Goal: Task Accomplishment & Management: Use online tool/utility

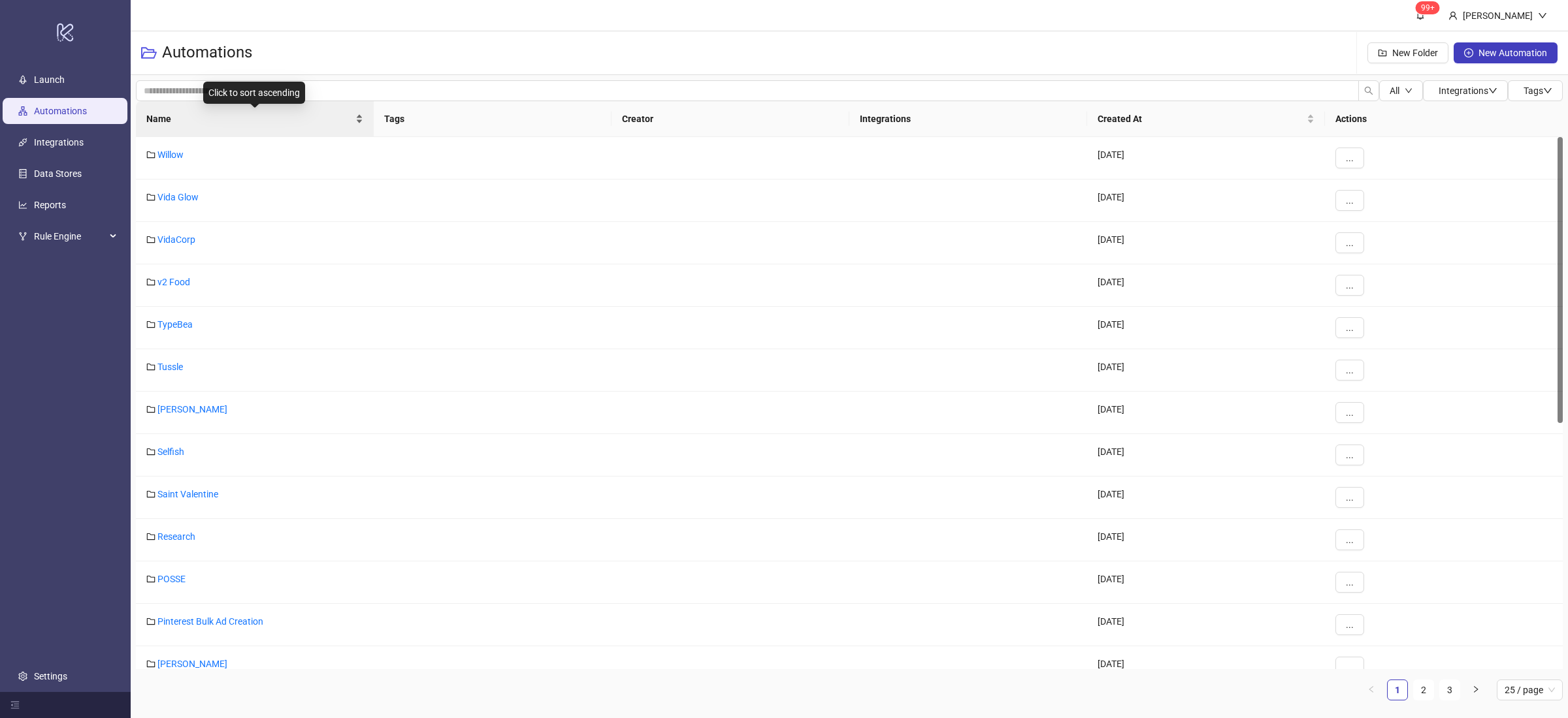
click at [360, 122] on div "Name" at bounding box center [254, 119] width 216 height 14
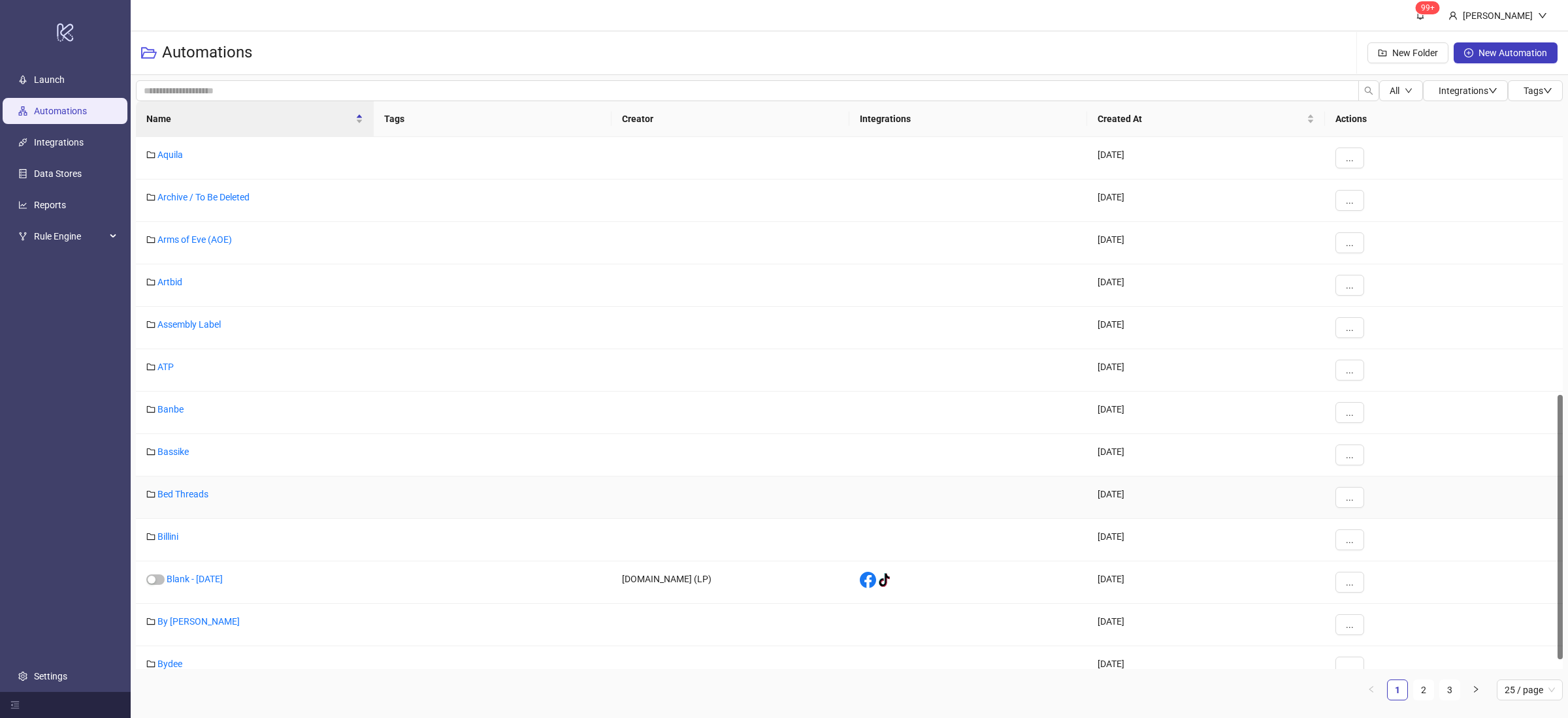
scroll to position [521, 0]
click at [180, 574] on link "Bydee" at bounding box center [170, 661] width 25 height 10
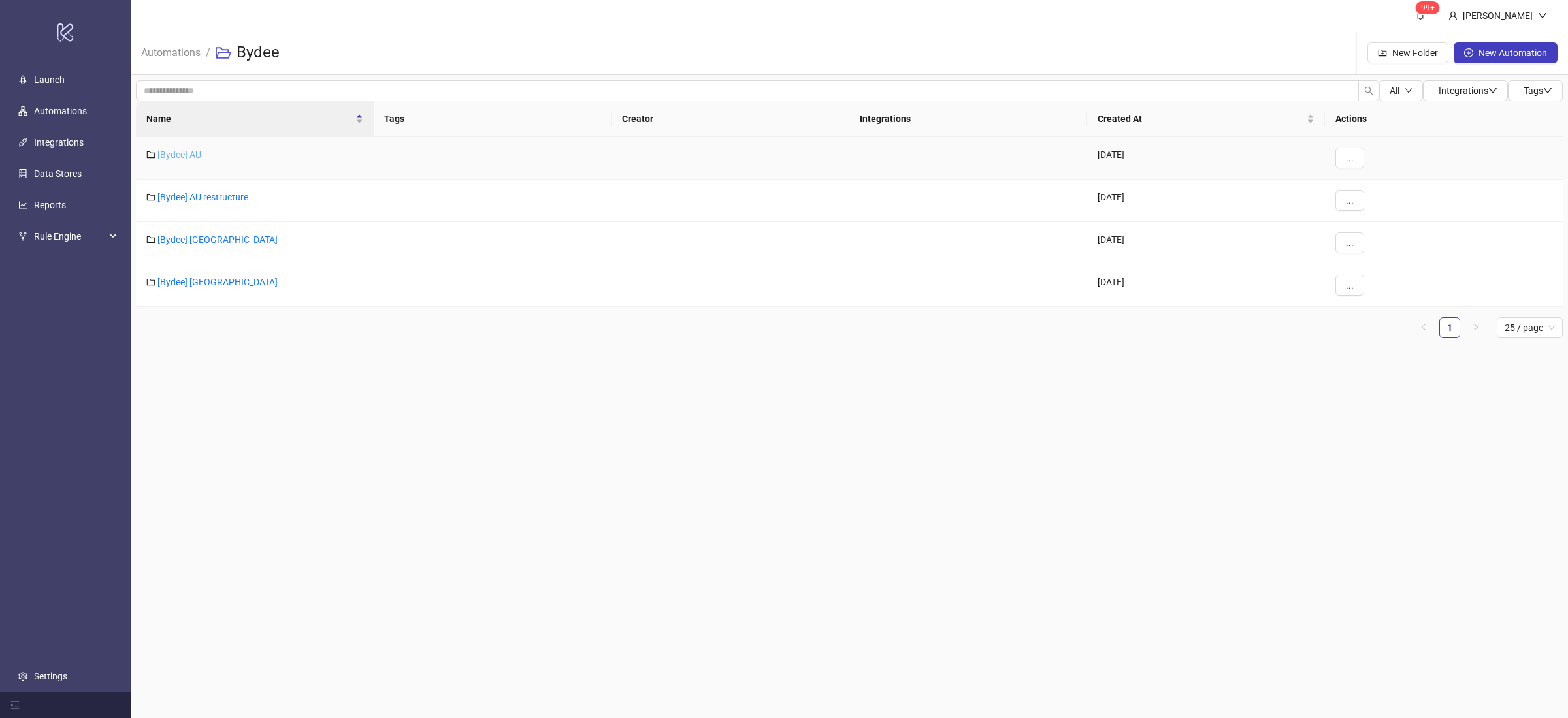
click at [183, 153] on link "[Bydee] AU" at bounding box center [180, 155] width 44 height 10
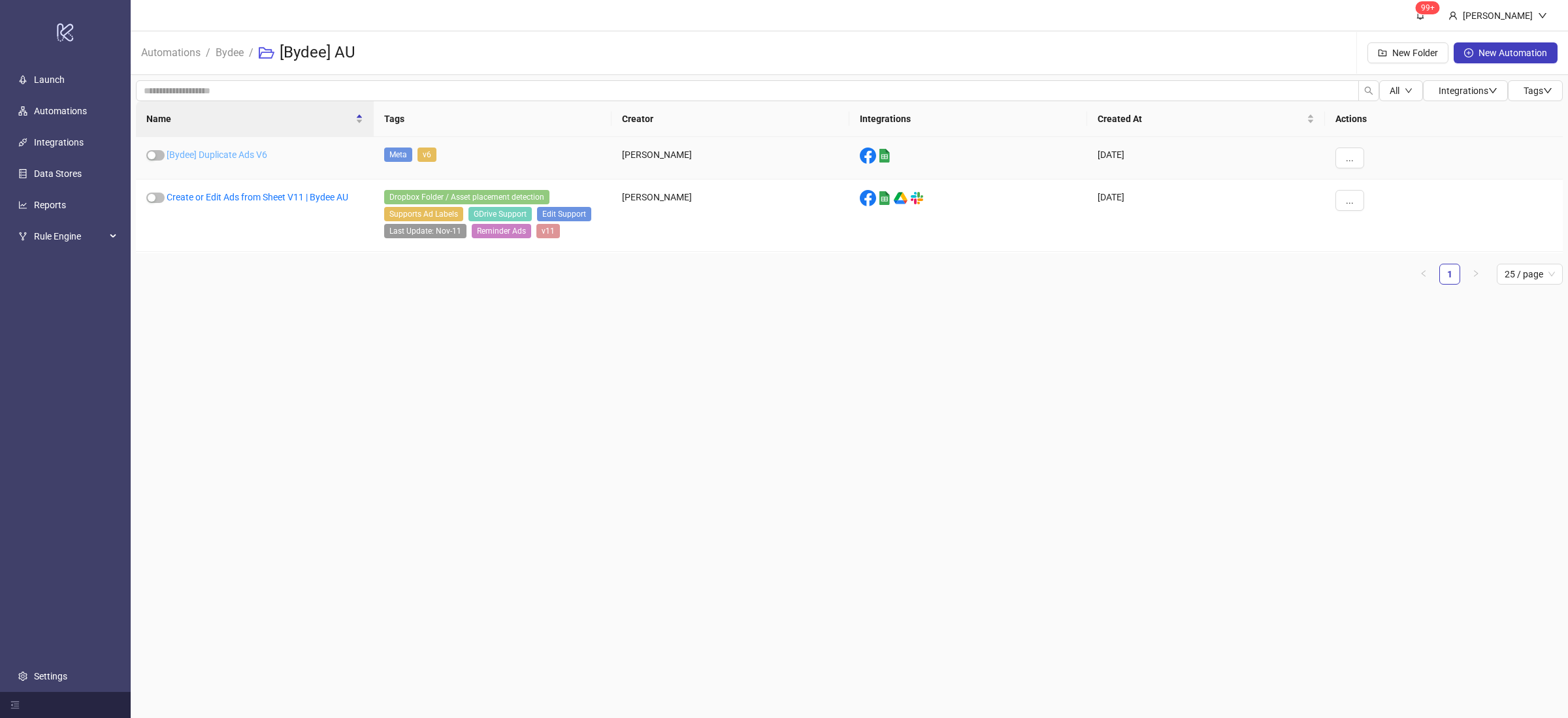
click at [241, 158] on link "[Bydee] Duplicate Ads V6" at bounding box center [216, 155] width 101 height 10
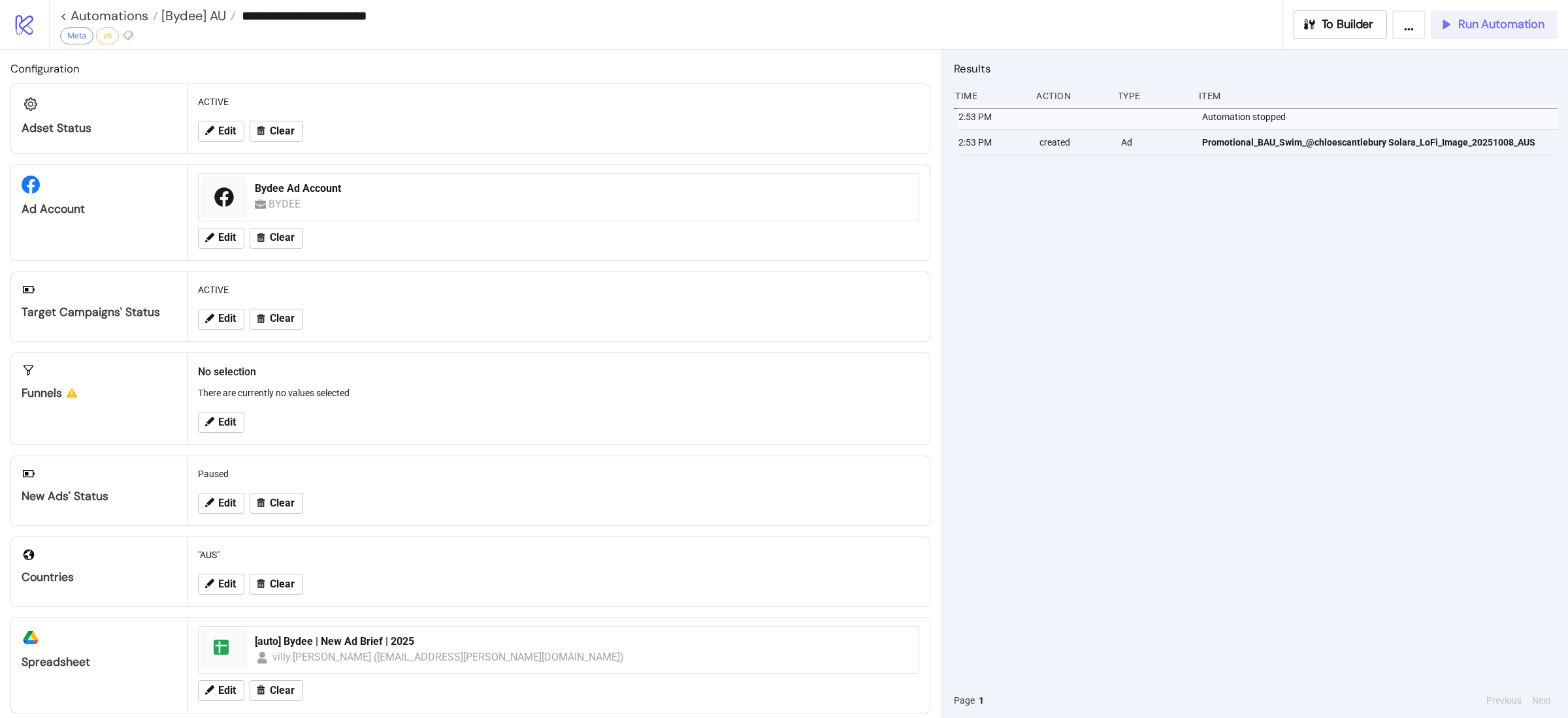
click at [1244, 32] on button "Run Automation" at bounding box center [1493, 24] width 127 height 29
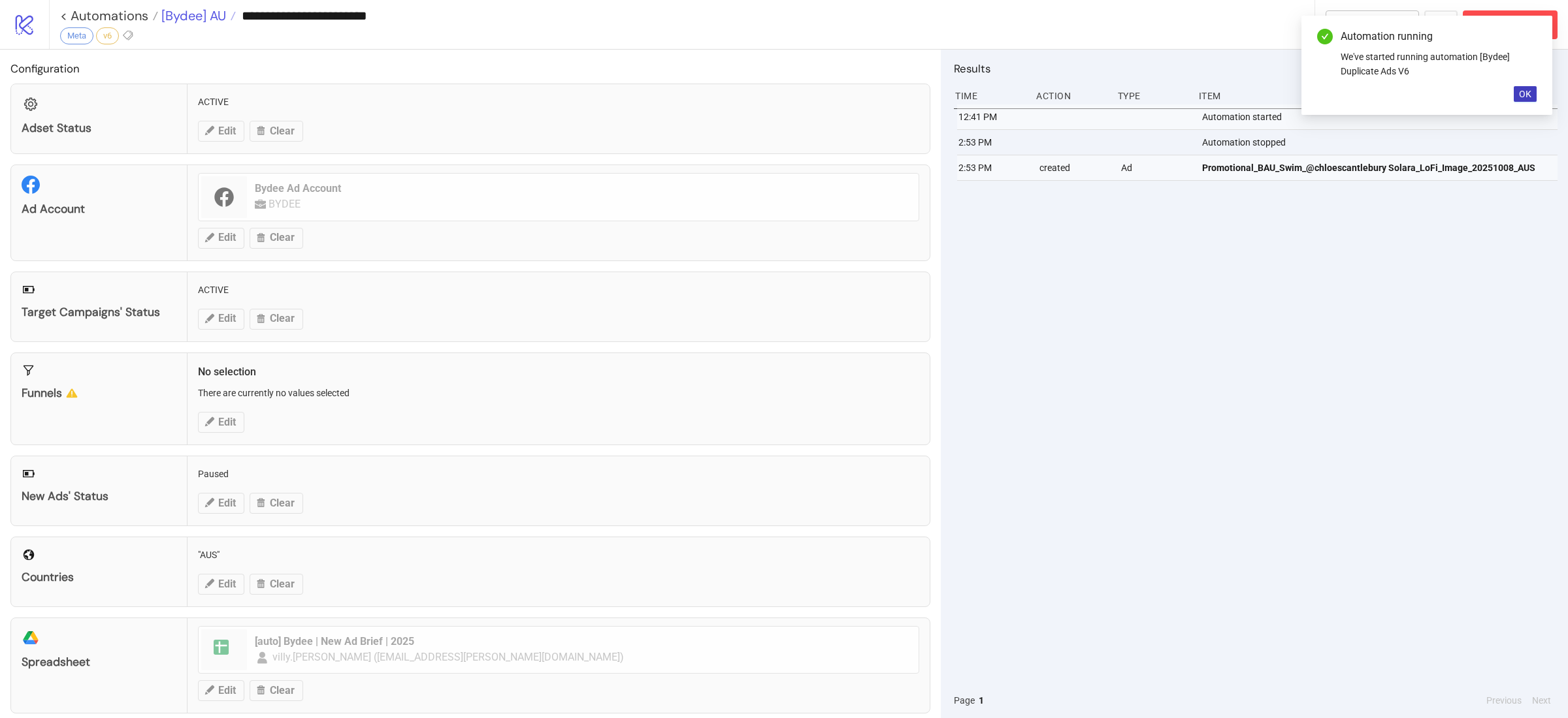
click at [183, 11] on span "[Bydee] AU" at bounding box center [192, 15] width 68 height 17
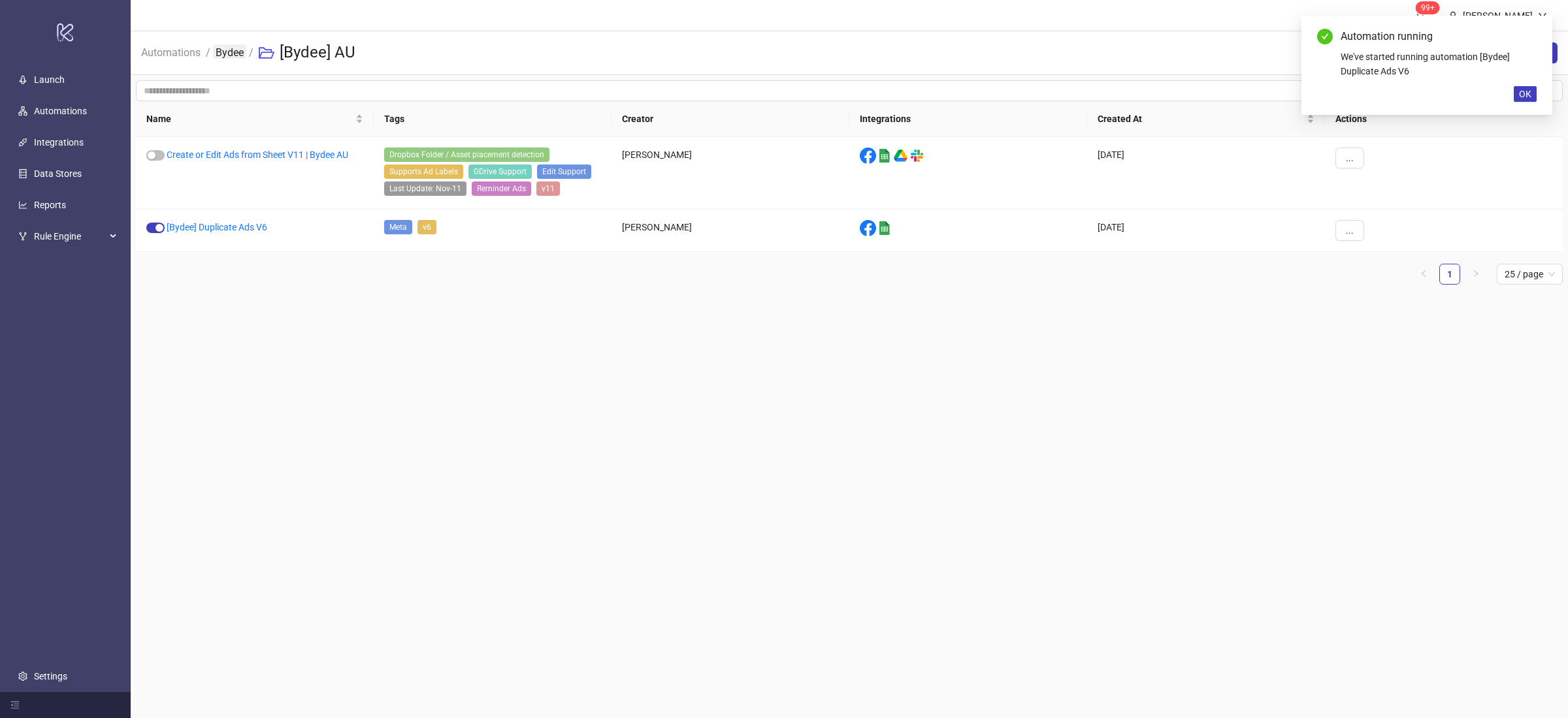
click at [220, 52] on link "Bydee" at bounding box center [229, 52] width 33 height 14
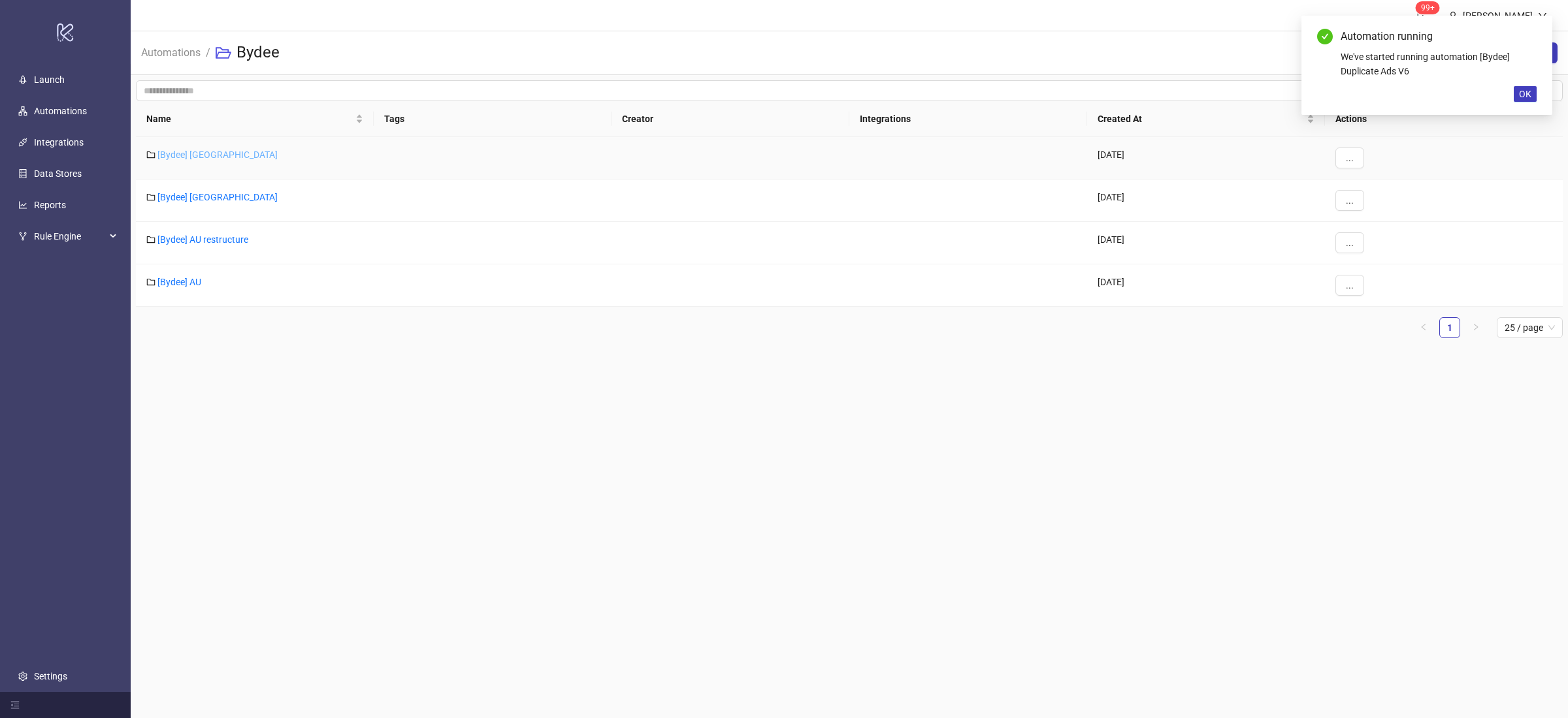
click at [188, 160] on link "[Bydee] [GEOGRAPHIC_DATA]" at bounding box center [217, 155] width 121 height 10
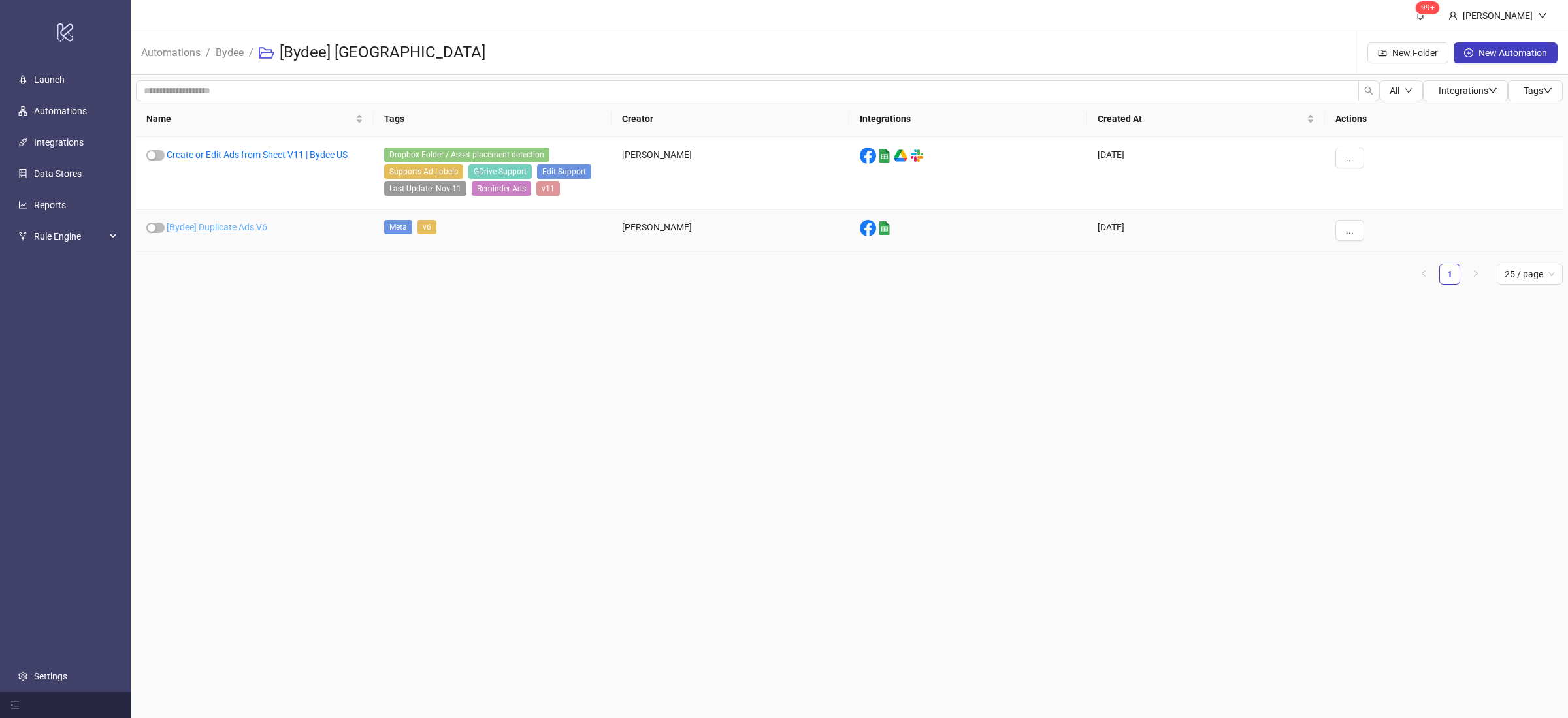
click at [225, 223] on link "[Bydee] Duplicate Ads V6" at bounding box center [216, 227] width 101 height 10
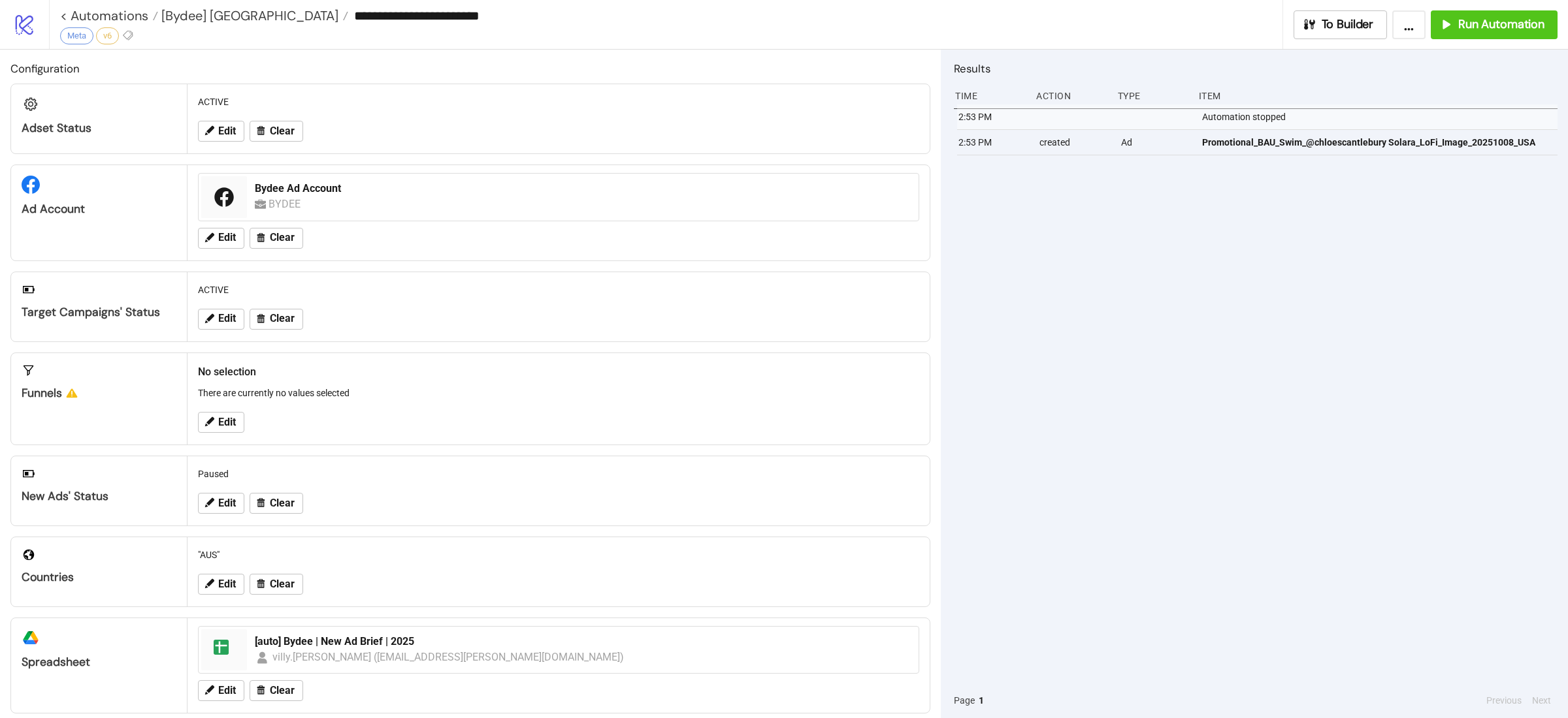
click at [1220, 331] on div "2:53 PM Automation stopped 2:53 PM created Ad Promotional_BAU_Swim_@chloescantl…" at bounding box center [1255, 394] width 603 height 578
click at [1244, 31] on span "Run Automation" at bounding box center [1501, 24] width 86 height 15
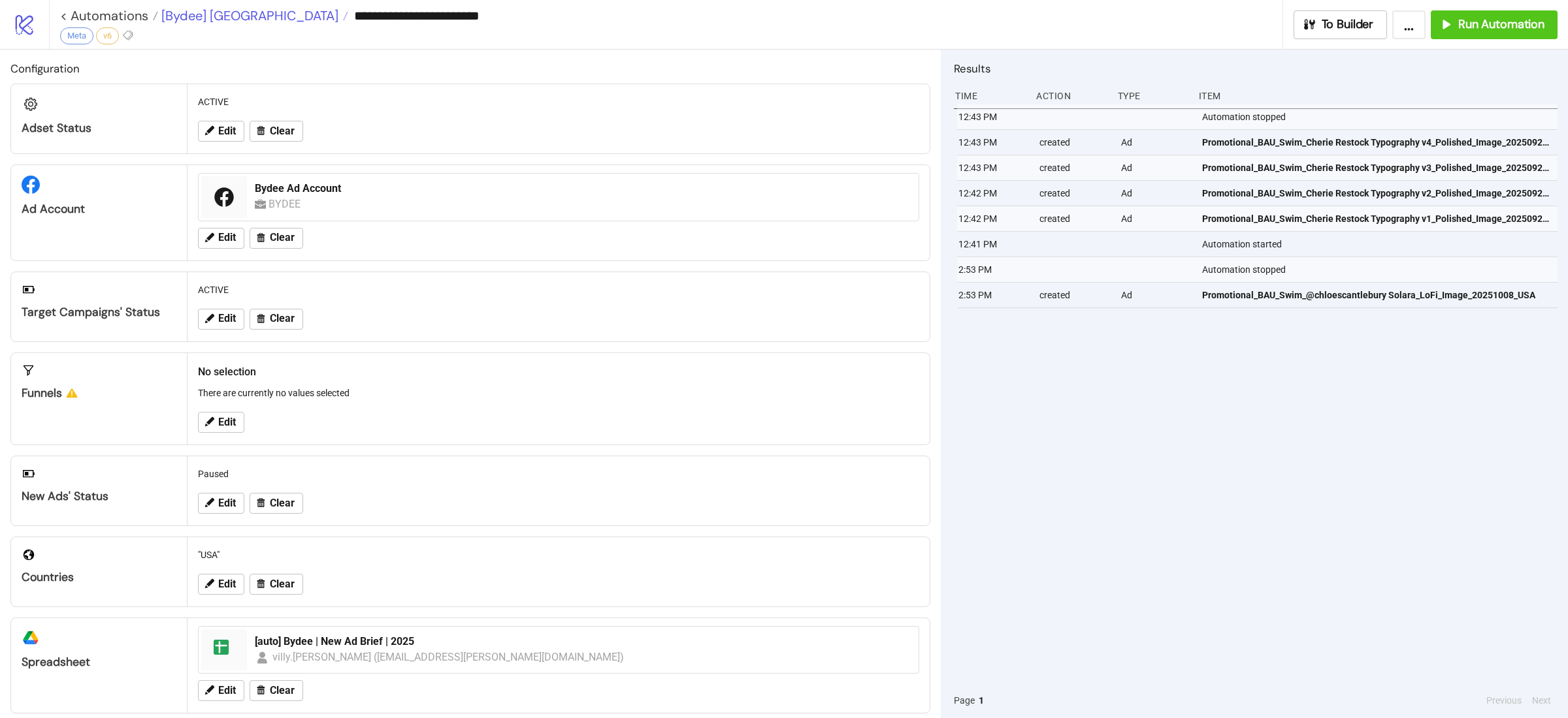
click at [213, 20] on span "[Bydee] [GEOGRAPHIC_DATA]" at bounding box center [247, 15] width 181 height 17
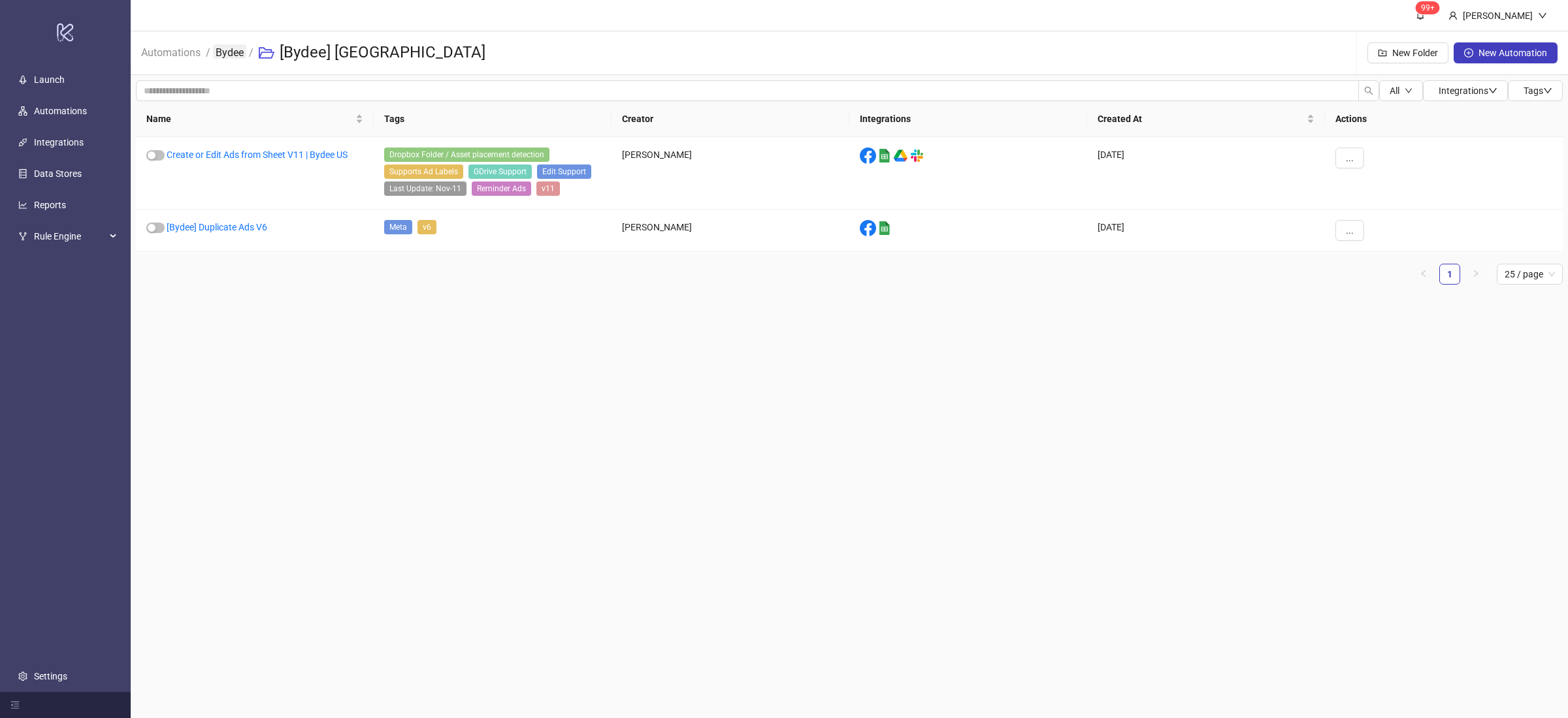
click at [231, 54] on link "Bydee" at bounding box center [229, 52] width 33 height 14
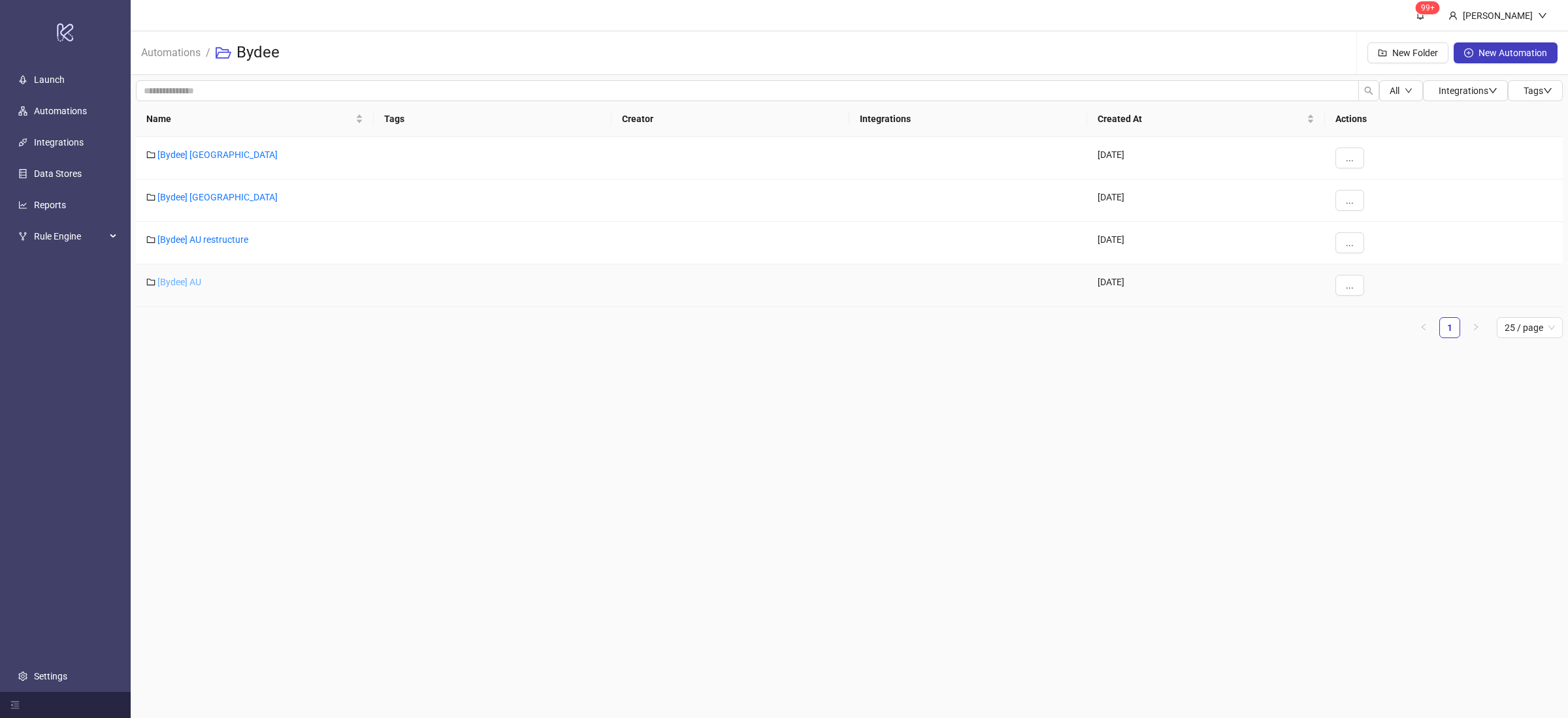
click at [197, 282] on link "[Bydee] AU" at bounding box center [180, 282] width 44 height 10
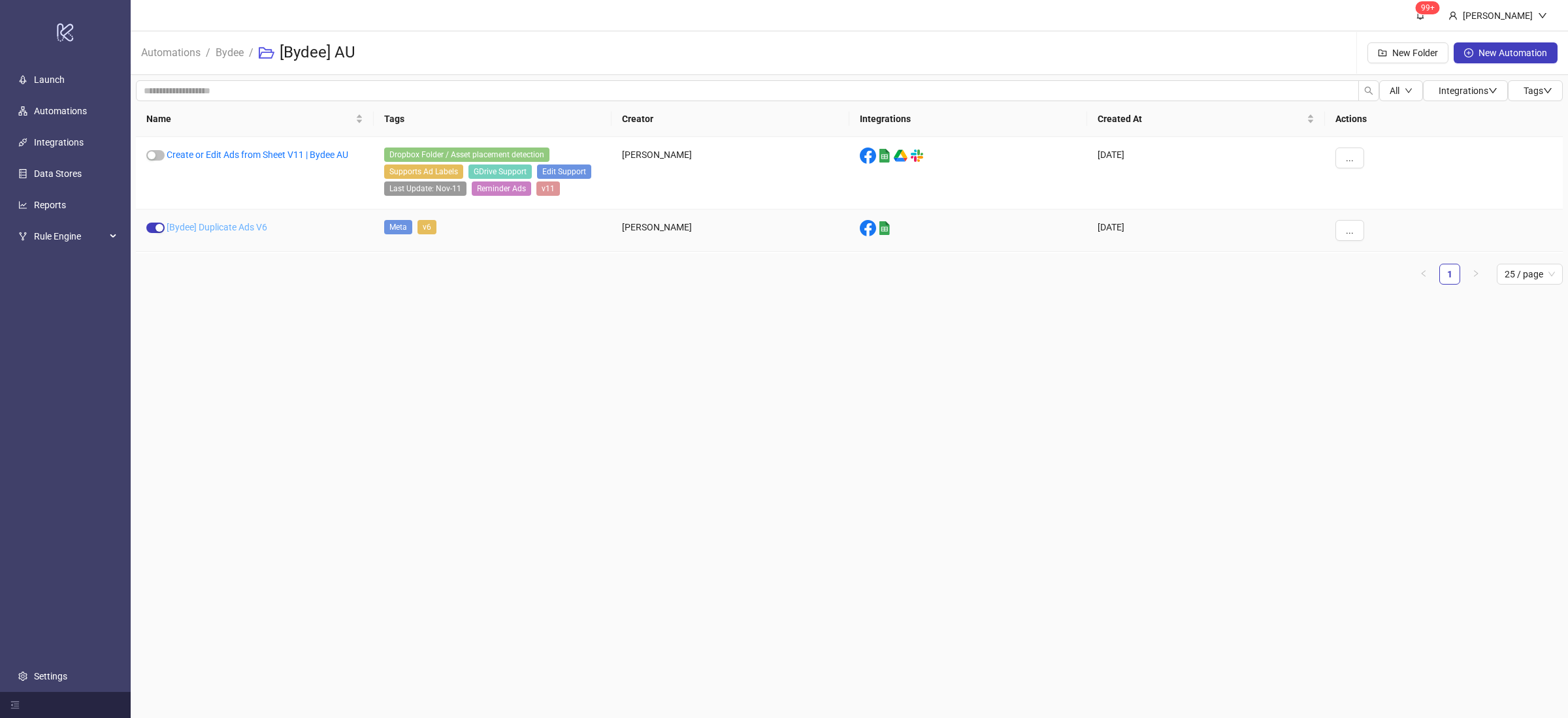
click at [241, 228] on link "[Bydee] Duplicate Ads V6" at bounding box center [216, 227] width 101 height 10
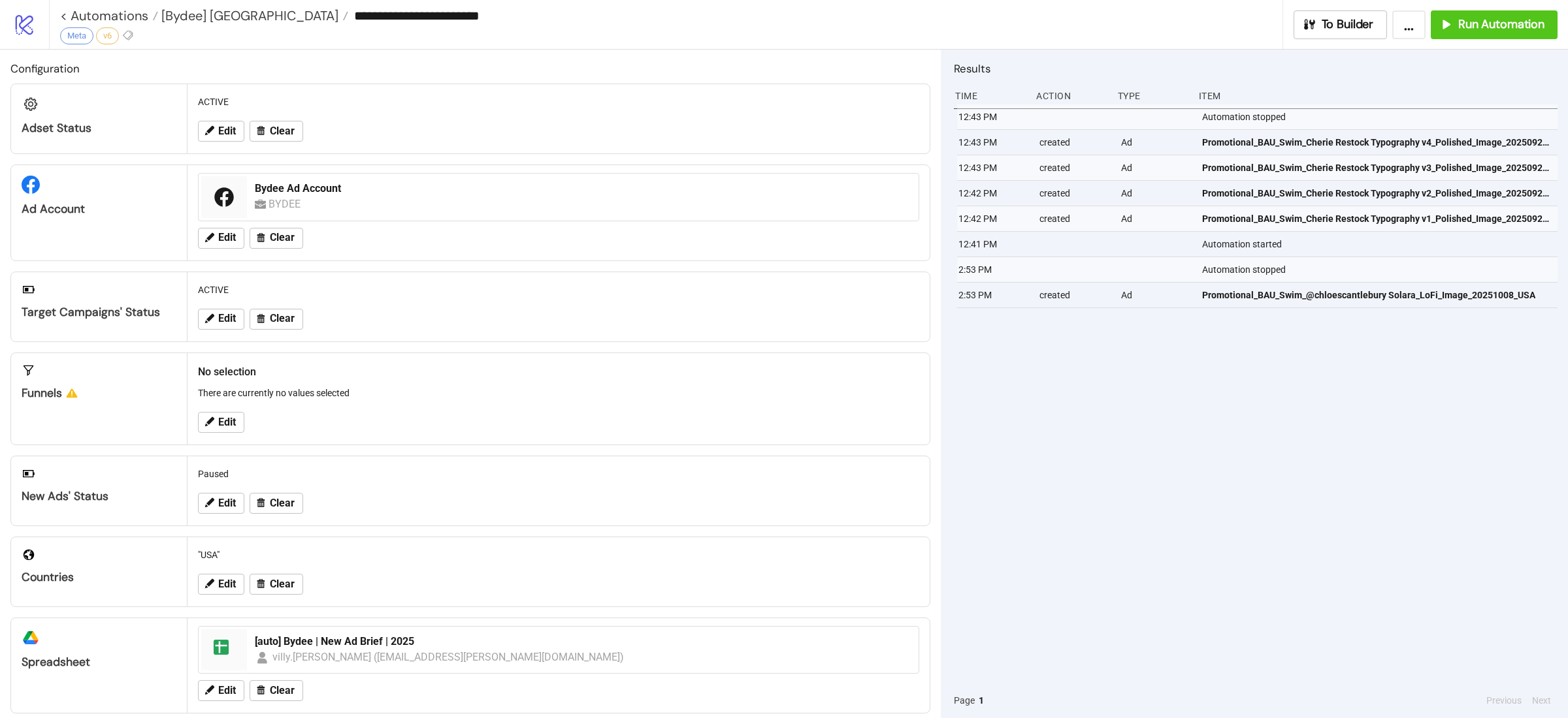
click at [1218, 406] on div "12:43 PM Automation stopped 12:43 PM created Ad Promotional_BAU_Swim_Cherie Res…" at bounding box center [1255, 394] width 603 height 578
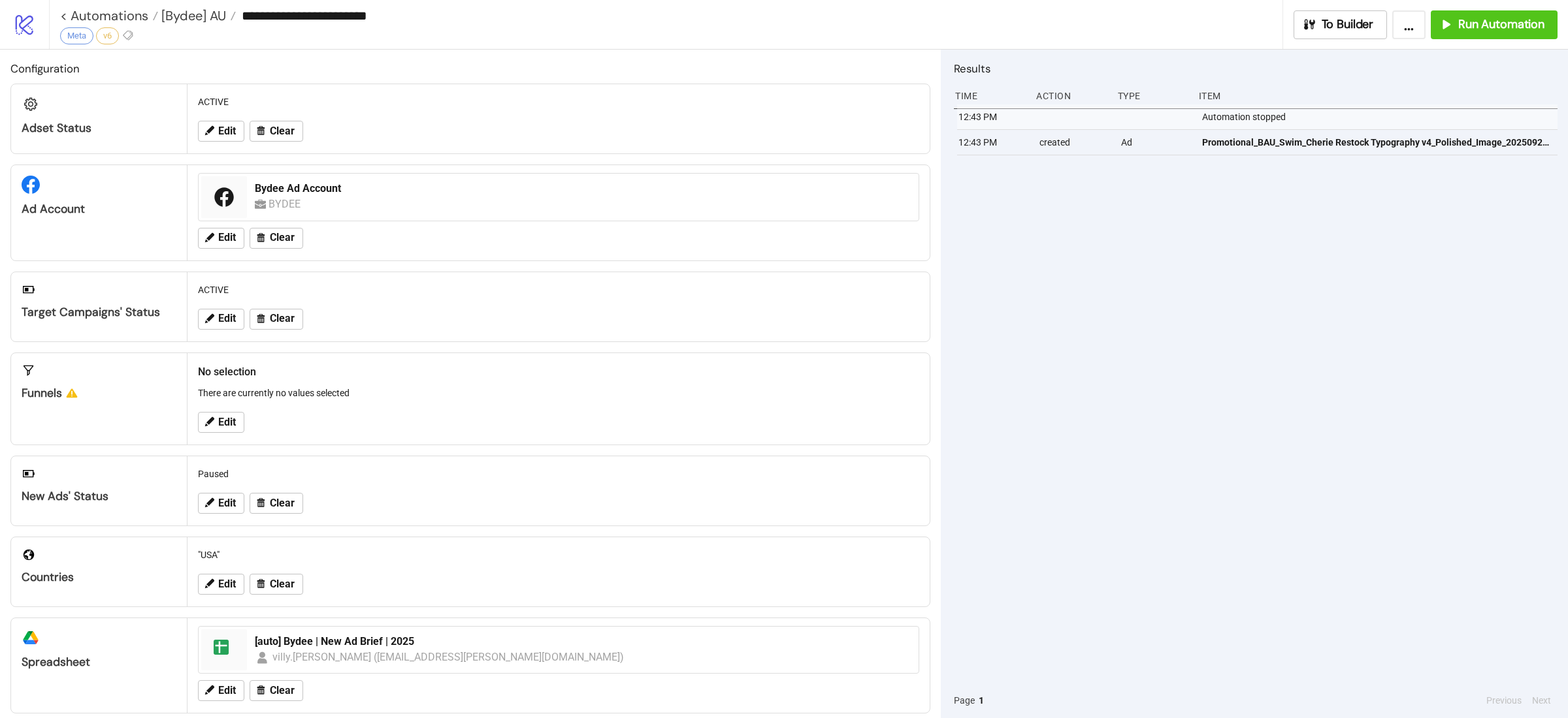
click at [1244, 429] on div "12:43 PM Automation stopped 12:43 PM created Ad Promotional_BAU_Swim_Cherie Res…" at bounding box center [1255, 394] width 603 height 578
click at [1244, 18] on div "Run Automation" at bounding box center [1491, 24] width 106 height 15
